Goal: Task Accomplishment & Management: Complete application form

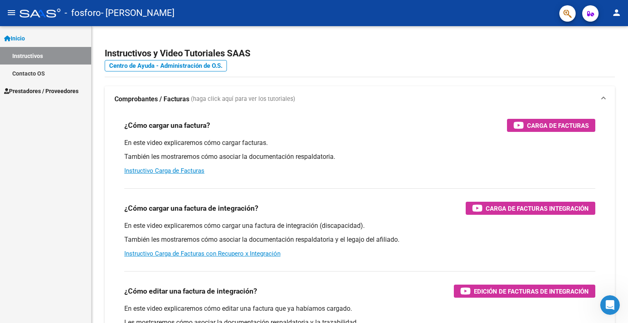
click at [37, 95] on span "Prestadores / Proveedores" at bounding box center [41, 91] width 74 height 9
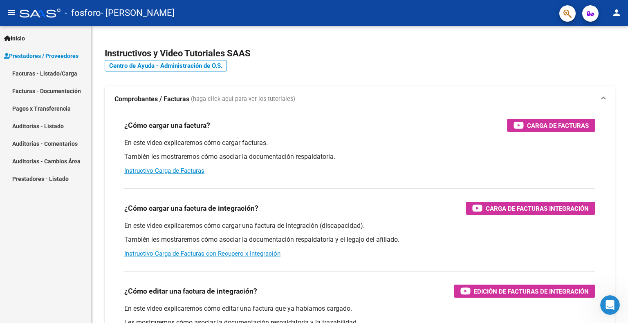
click at [42, 72] on link "Facturas - Listado/Carga" at bounding box center [45, 74] width 91 height 18
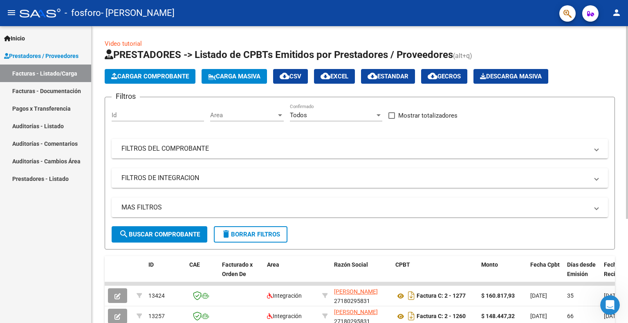
click at [161, 78] on span "Cargar Comprobante" at bounding box center [150, 76] width 78 height 7
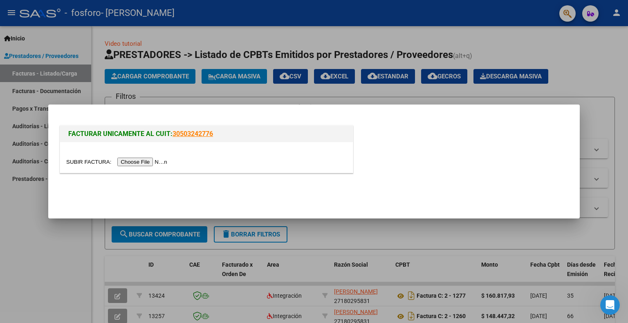
click at [147, 164] on input "file" at bounding box center [117, 162] width 103 height 9
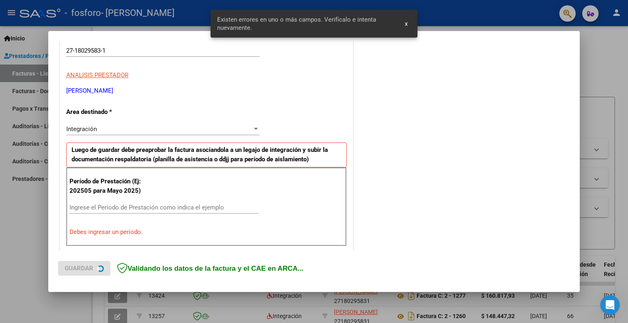
scroll to position [164, 0]
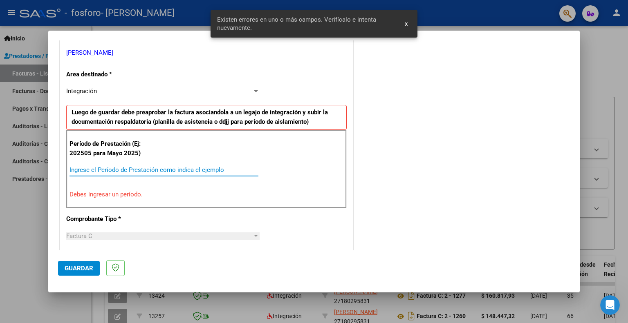
click at [155, 166] on input "Ingrese el Período de Prestación como indica el ejemplo" at bounding box center [163, 169] width 189 height 7
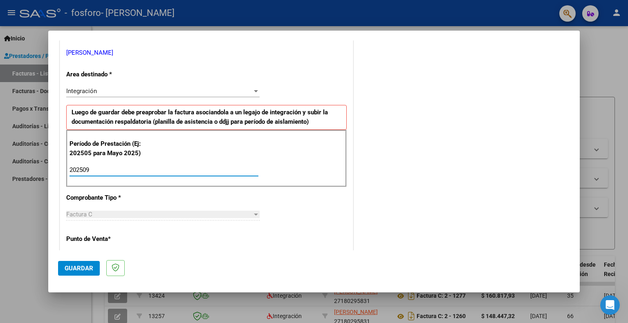
type input "202509"
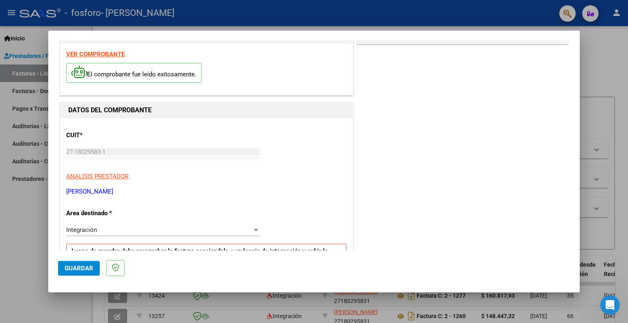
scroll to position [0, 0]
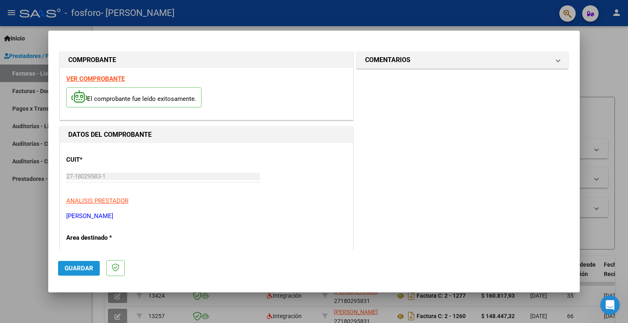
click at [78, 269] on span "Guardar" at bounding box center [79, 268] width 29 height 7
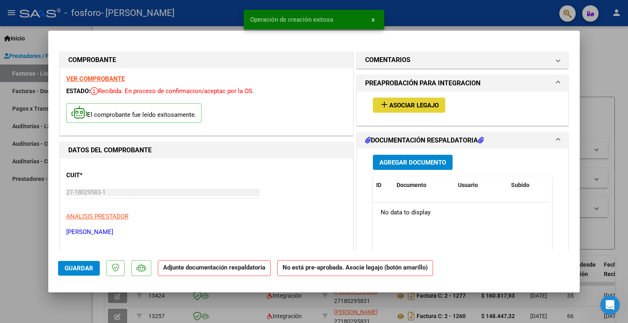
click at [400, 112] on button "add Asociar Legajo" at bounding box center [409, 105] width 72 height 15
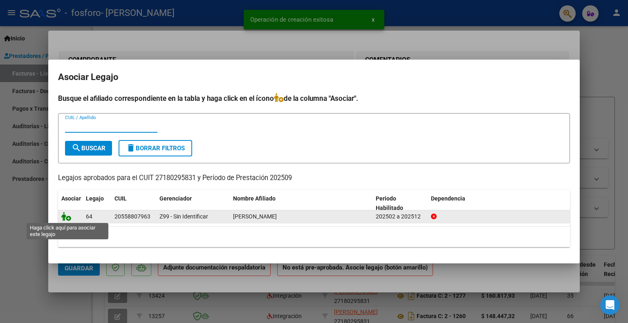
click at [67, 220] on icon at bounding box center [66, 216] width 10 height 9
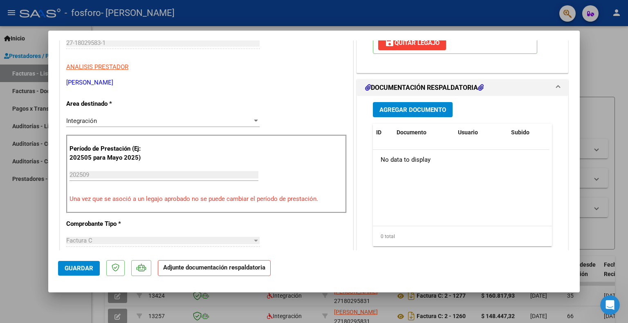
scroll to position [151, 0]
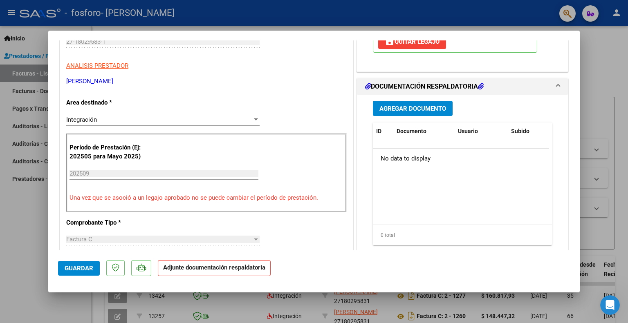
click at [419, 111] on span "Agregar Documento" at bounding box center [412, 108] width 67 height 7
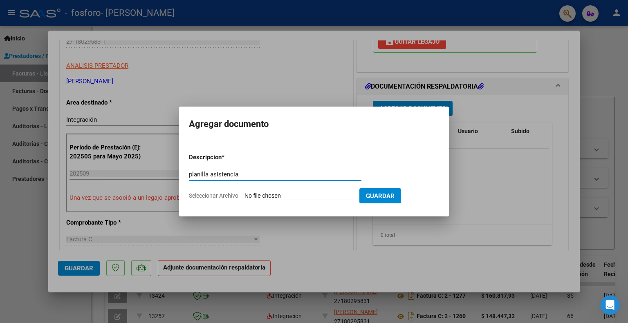
type input "planilla asistencia"
click at [264, 206] on form "Descripcion * planilla asistencia Escriba aquí una descripcion Seleccionar Arch…" at bounding box center [314, 177] width 250 height 60
click at [312, 196] on input "Seleccionar Archivo" at bounding box center [298, 197] width 108 height 8
type input "C:\fakepath\morales.pdf"
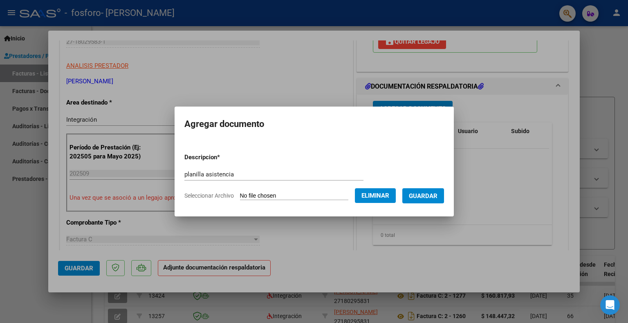
click at [423, 190] on button "Guardar" at bounding box center [423, 195] width 42 height 15
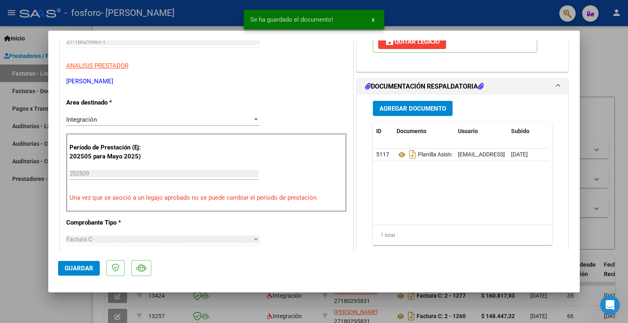
click at [567, 128] on mat-dialog-content "COMPROBANTE VER COMPROBANTE ESTADO: Recibida. En proceso de confirmacion/acepta…" at bounding box center [313, 145] width 531 height 210
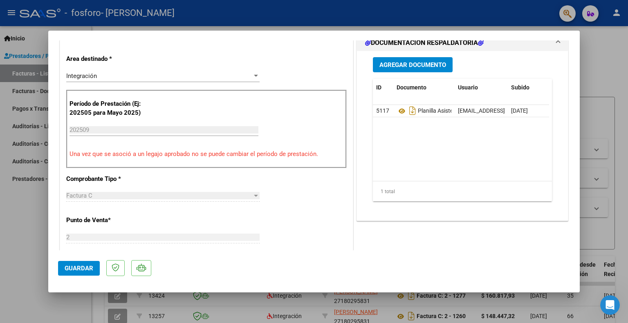
scroll to position [196, 0]
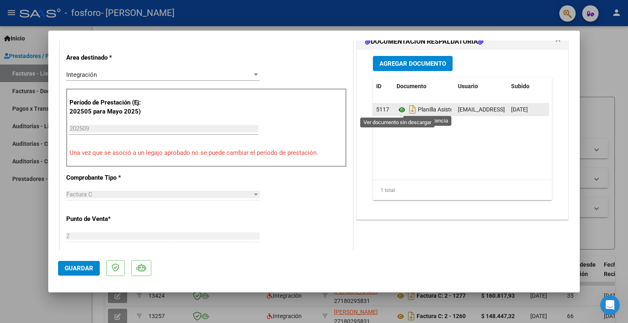
click at [402, 110] on app-download-rewritename at bounding box center [407, 110] width 21 height 7
click at [397, 109] on icon at bounding box center [402, 110] width 11 height 10
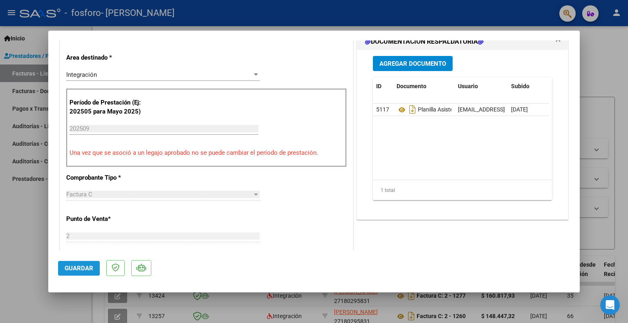
click at [88, 262] on button "Guardar" at bounding box center [79, 268] width 42 height 15
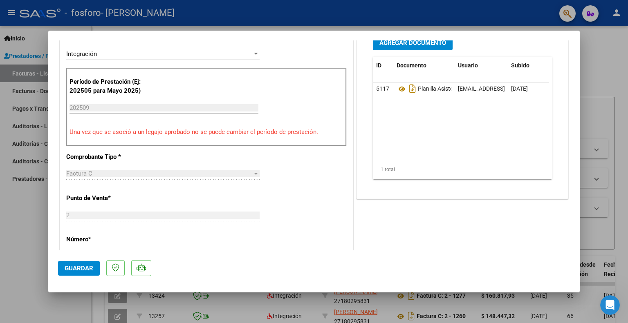
scroll to position [0, 0]
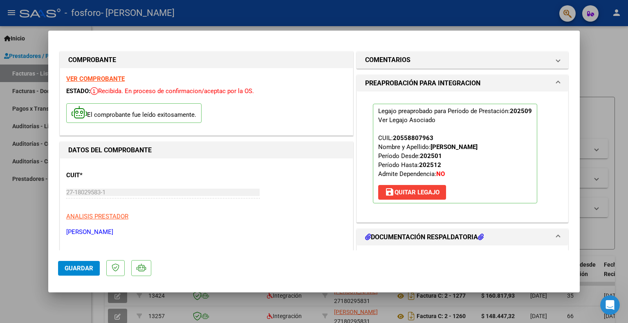
click at [3, 232] on div at bounding box center [314, 161] width 628 height 323
type input "$ 0,00"
